Goal: Book appointment/travel/reservation

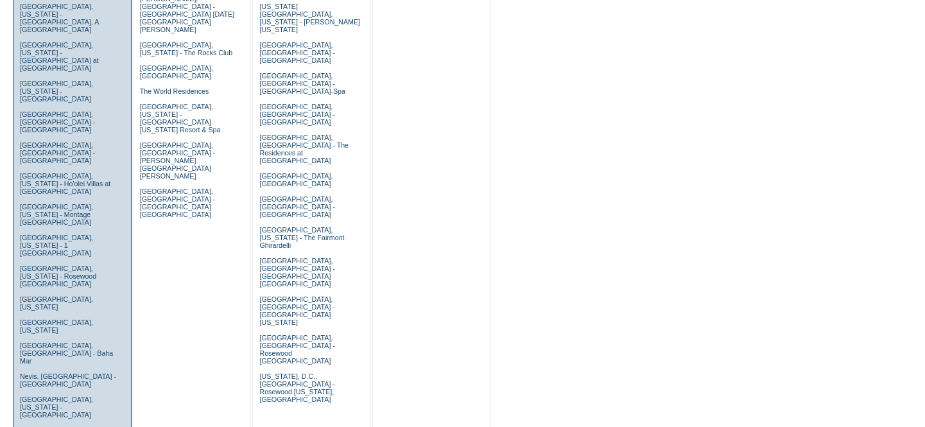
scroll to position [758, 0]
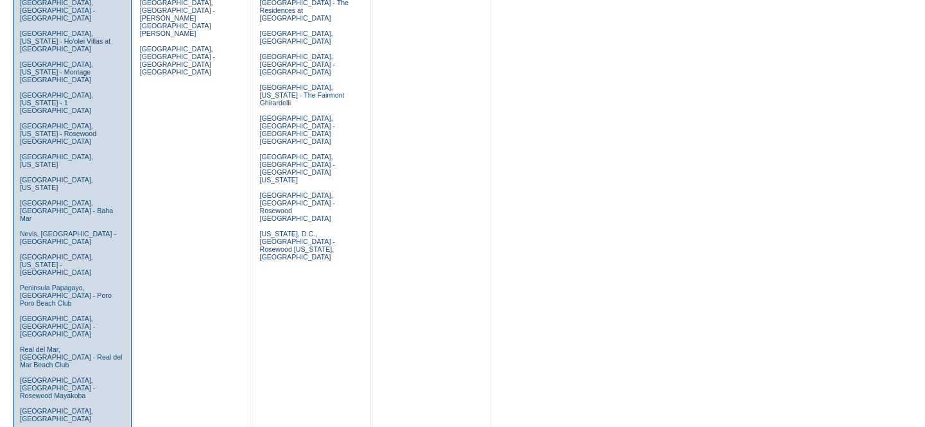
drag, startPoint x: 51, startPoint y: 204, endPoint x: 264, endPoint y: 191, distance: 213.4
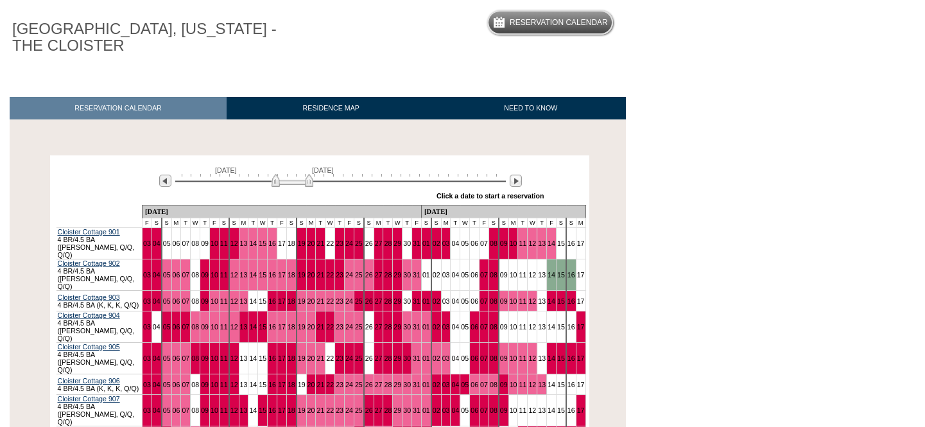
scroll to position [116, 0]
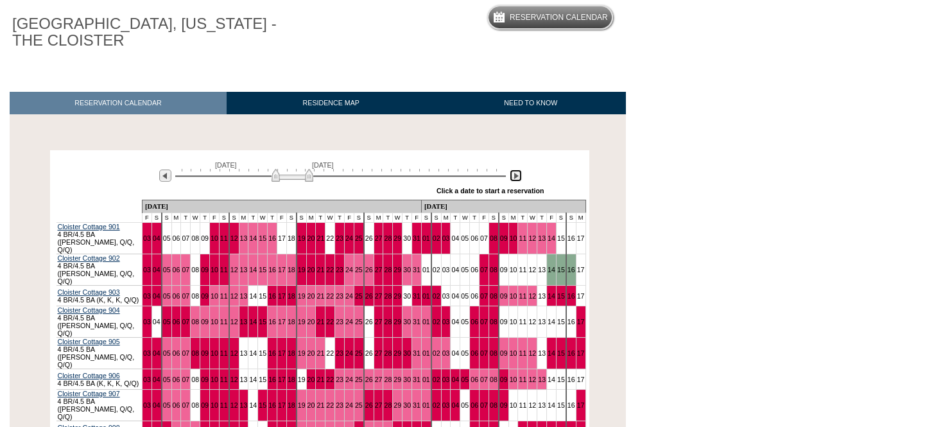
click at [513, 173] on img at bounding box center [515, 175] width 12 height 12
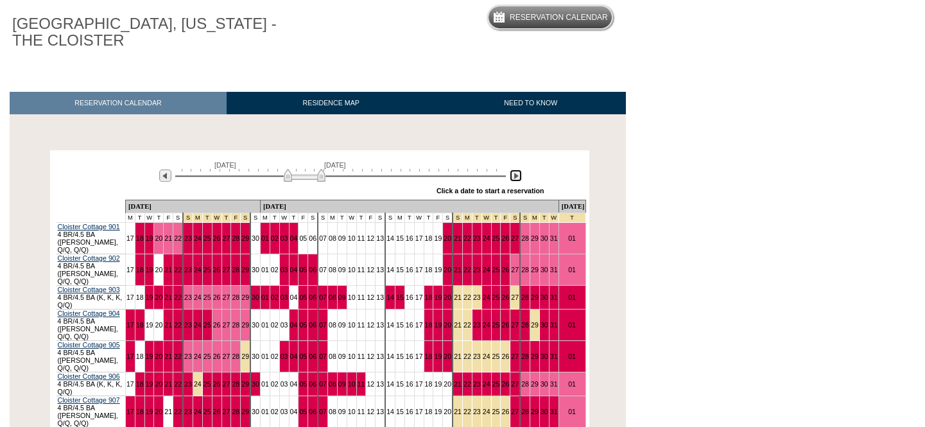
click at [513, 173] on img at bounding box center [515, 175] width 12 height 12
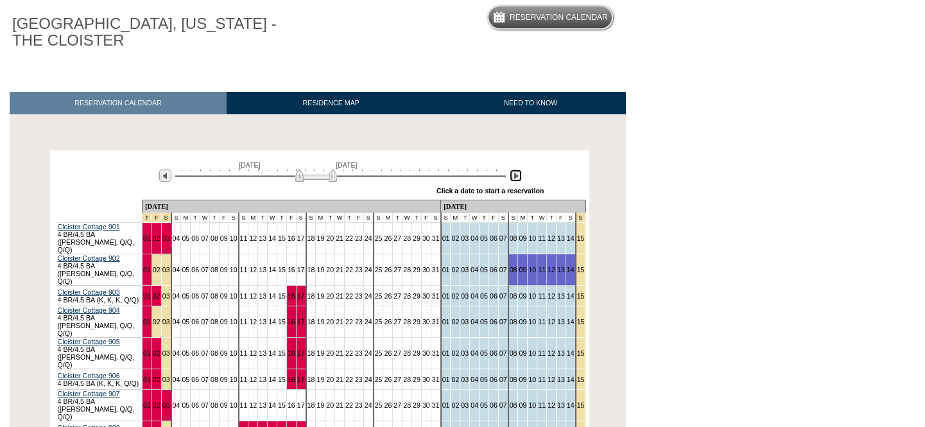
click at [513, 173] on img at bounding box center [515, 175] width 12 height 12
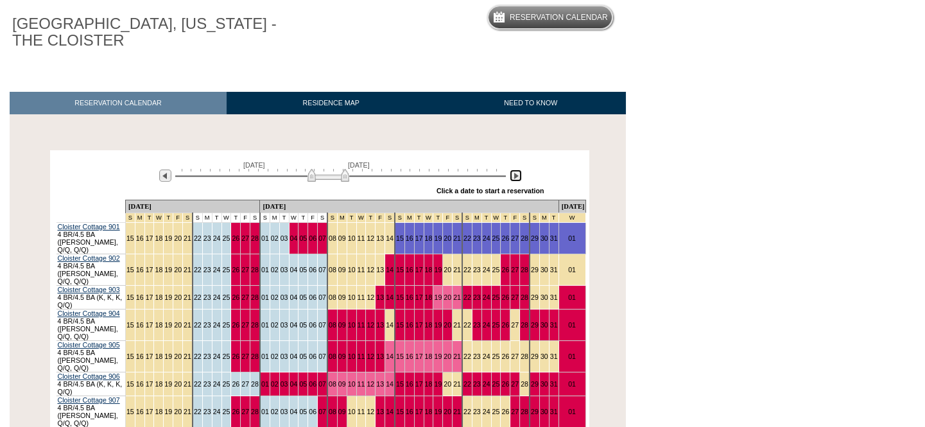
click at [513, 173] on img at bounding box center [515, 175] width 12 height 12
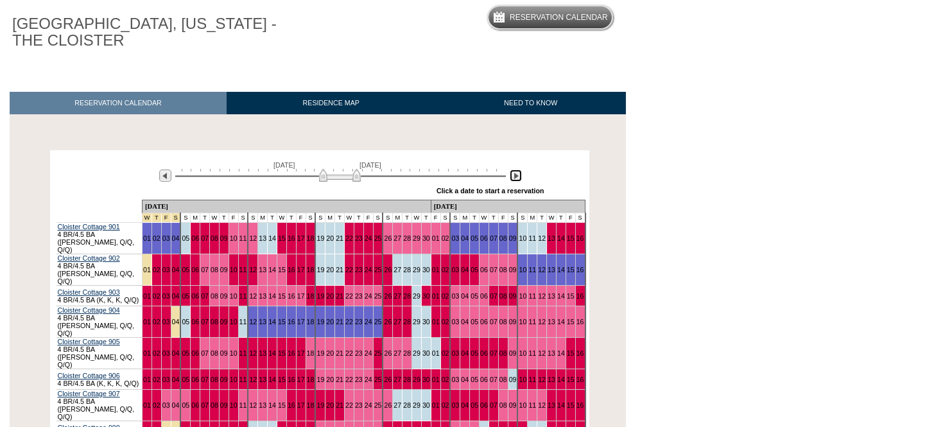
click at [513, 173] on img at bounding box center [515, 175] width 12 height 12
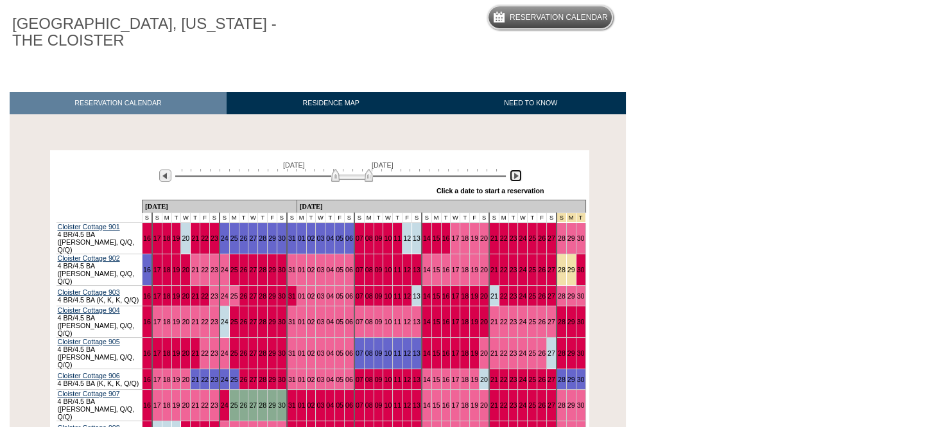
click at [513, 173] on img at bounding box center [515, 175] width 12 height 12
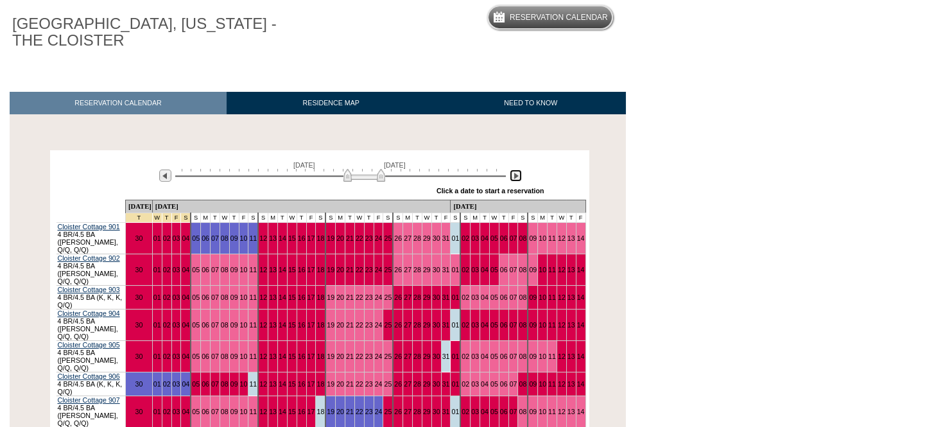
click at [513, 174] on img at bounding box center [515, 175] width 12 height 12
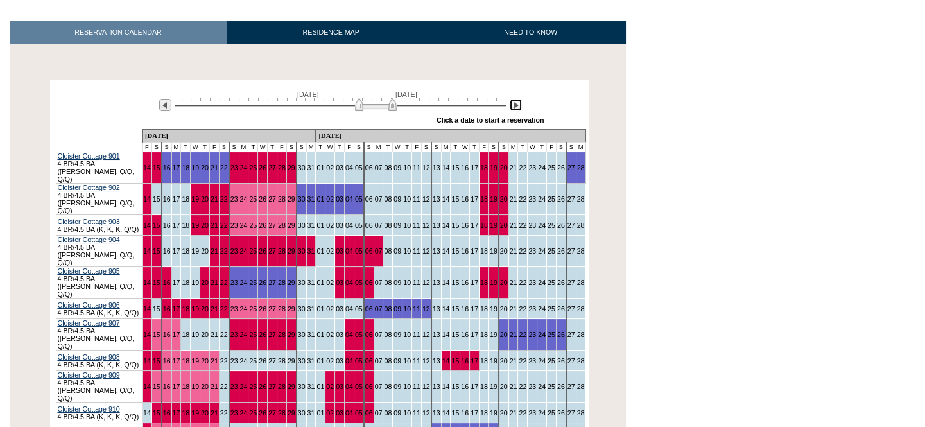
scroll to position [175, 0]
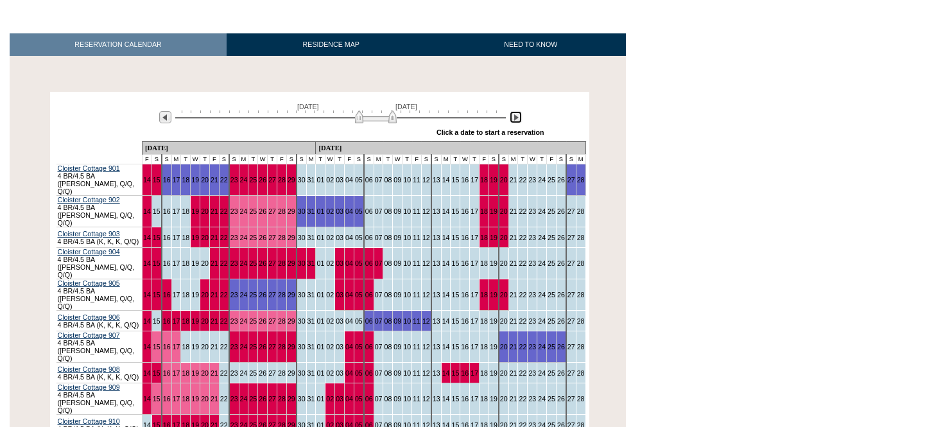
click at [515, 118] on img at bounding box center [515, 117] width 12 height 12
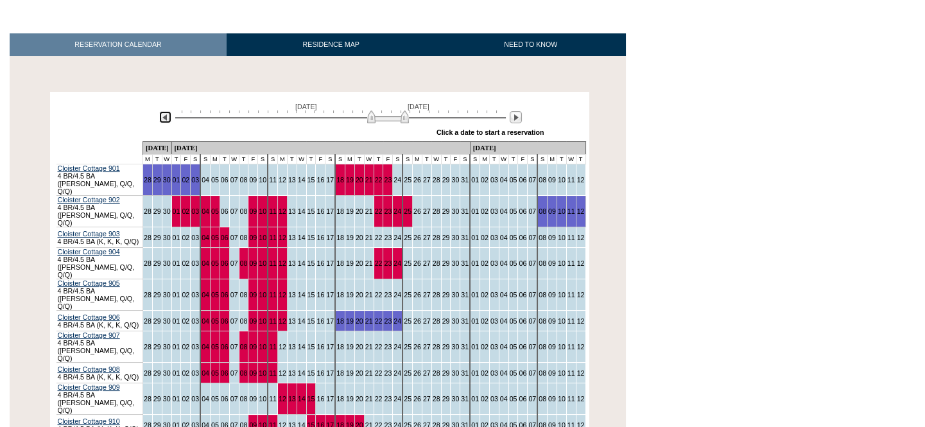
click at [164, 123] on img at bounding box center [165, 117] width 12 height 12
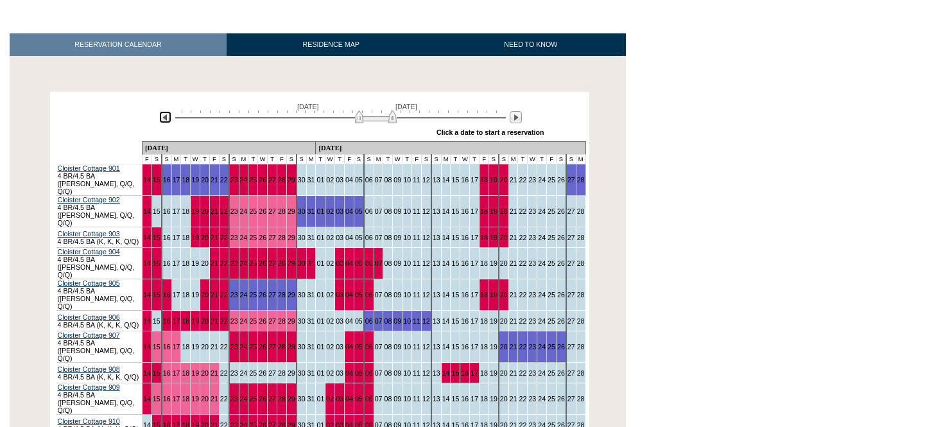
click at [164, 123] on img at bounding box center [165, 117] width 12 height 12
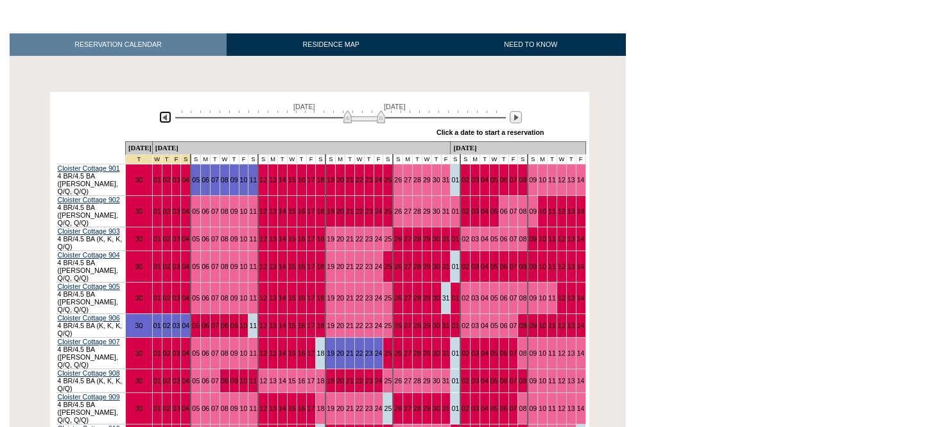
click at [164, 123] on img at bounding box center [165, 117] width 12 height 12
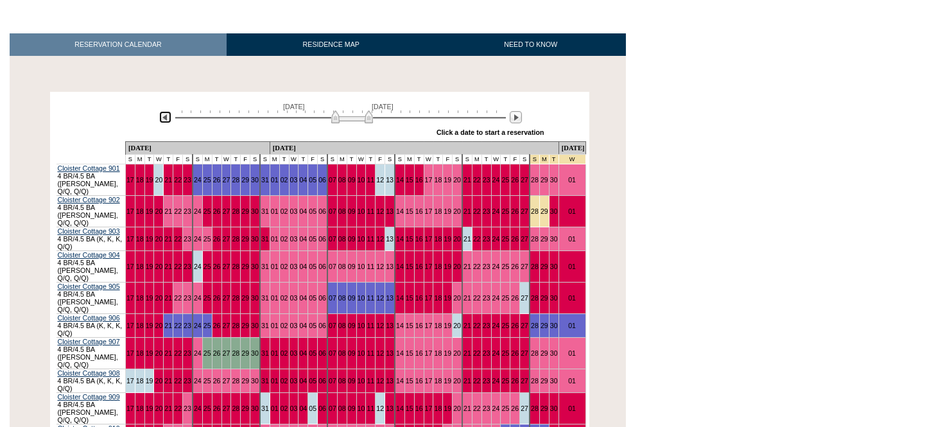
click at [164, 123] on img at bounding box center [165, 117] width 12 height 12
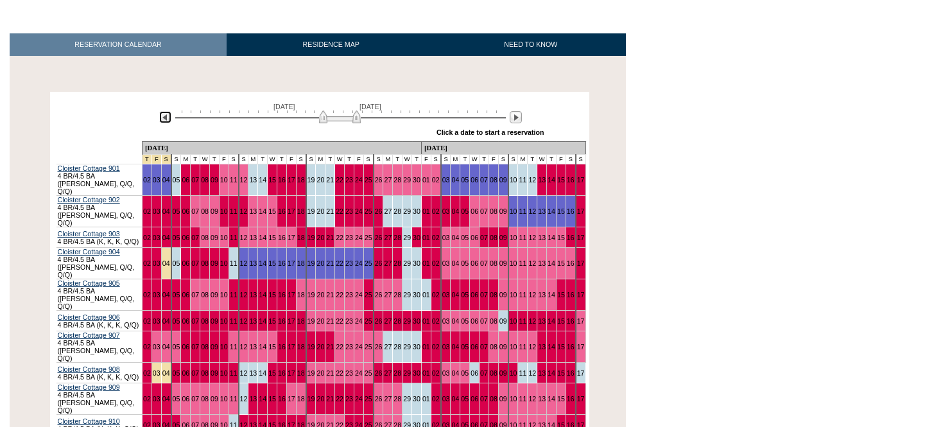
click at [164, 123] on img at bounding box center [165, 117] width 12 height 12
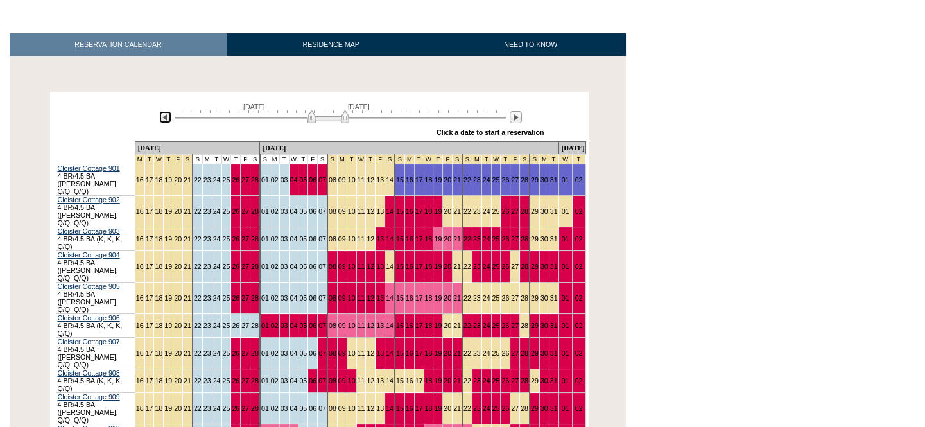
click at [164, 123] on img at bounding box center [165, 117] width 12 height 12
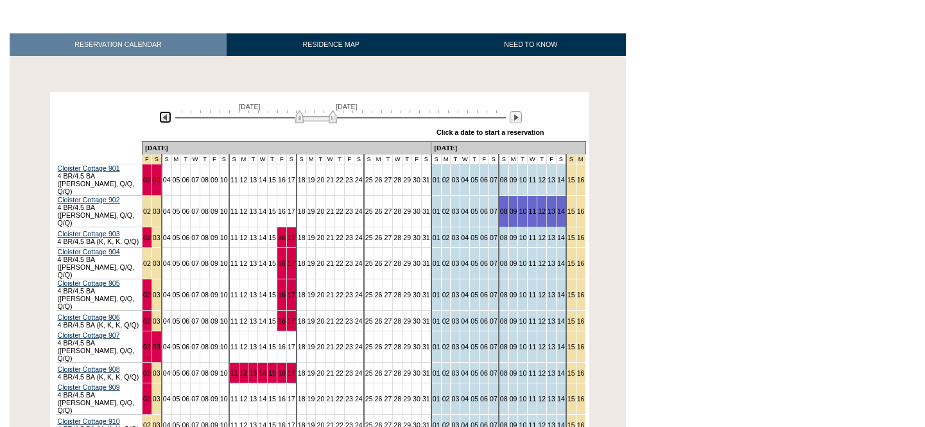
click at [166, 117] on img at bounding box center [165, 117] width 12 height 12
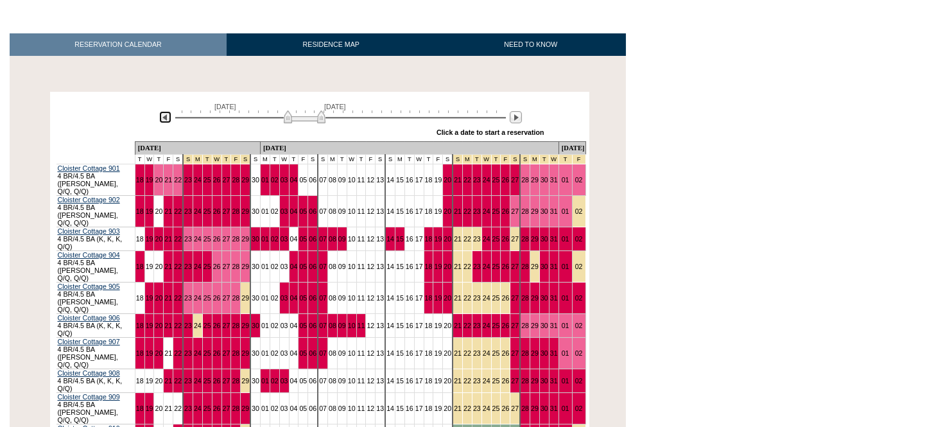
click at [166, 117] on img at bounding box center [165, 117] width 12 height 12
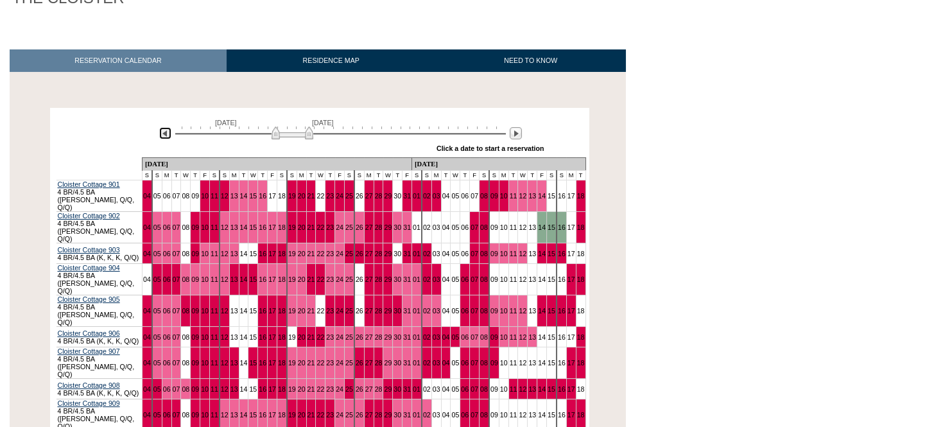
scroll to position [41, 0]
